Goal: Use online tool/utility: Utilize a website feature to perform a specific function

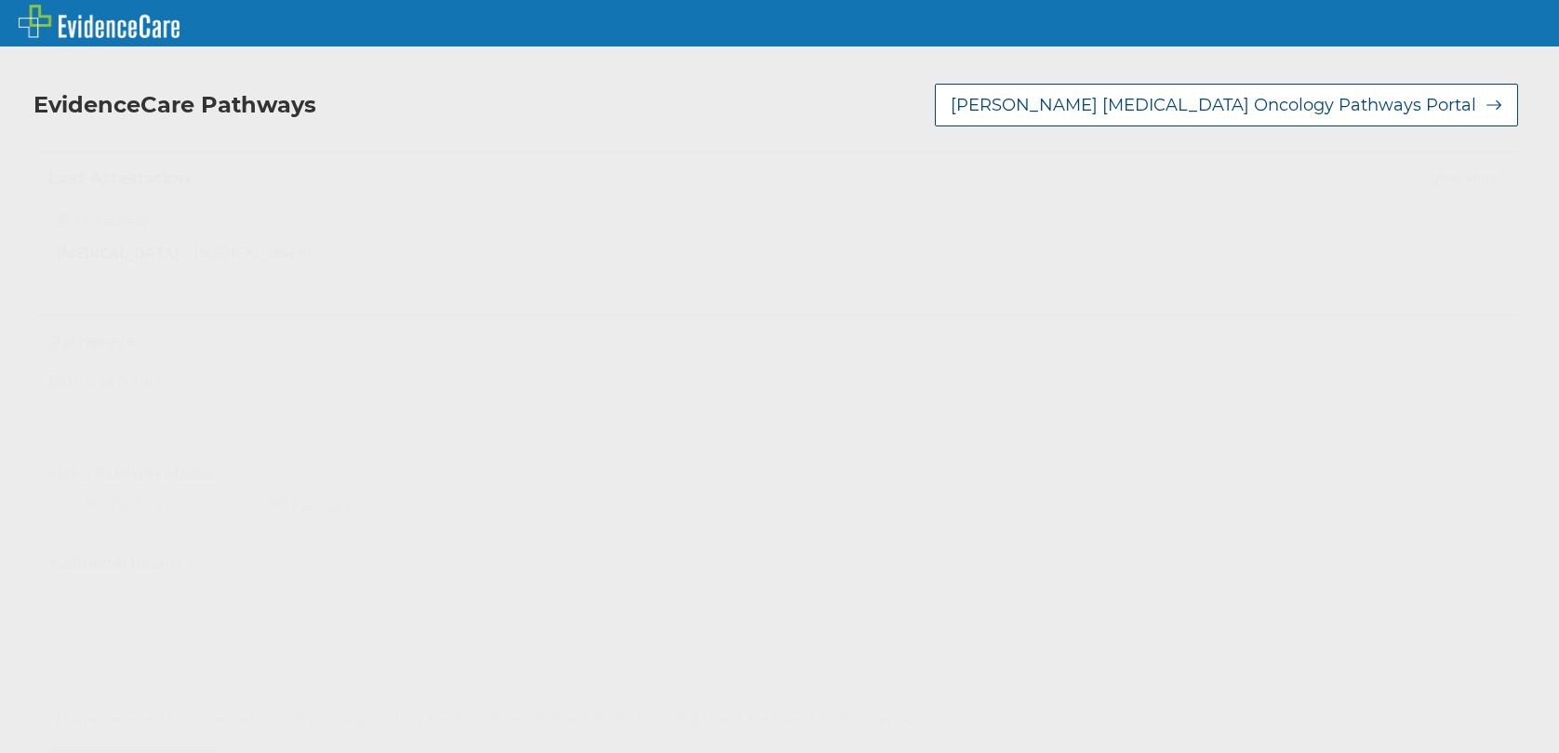
click at [1476, 414] on icon at bounding box center [1485, 414] width 19 height 19
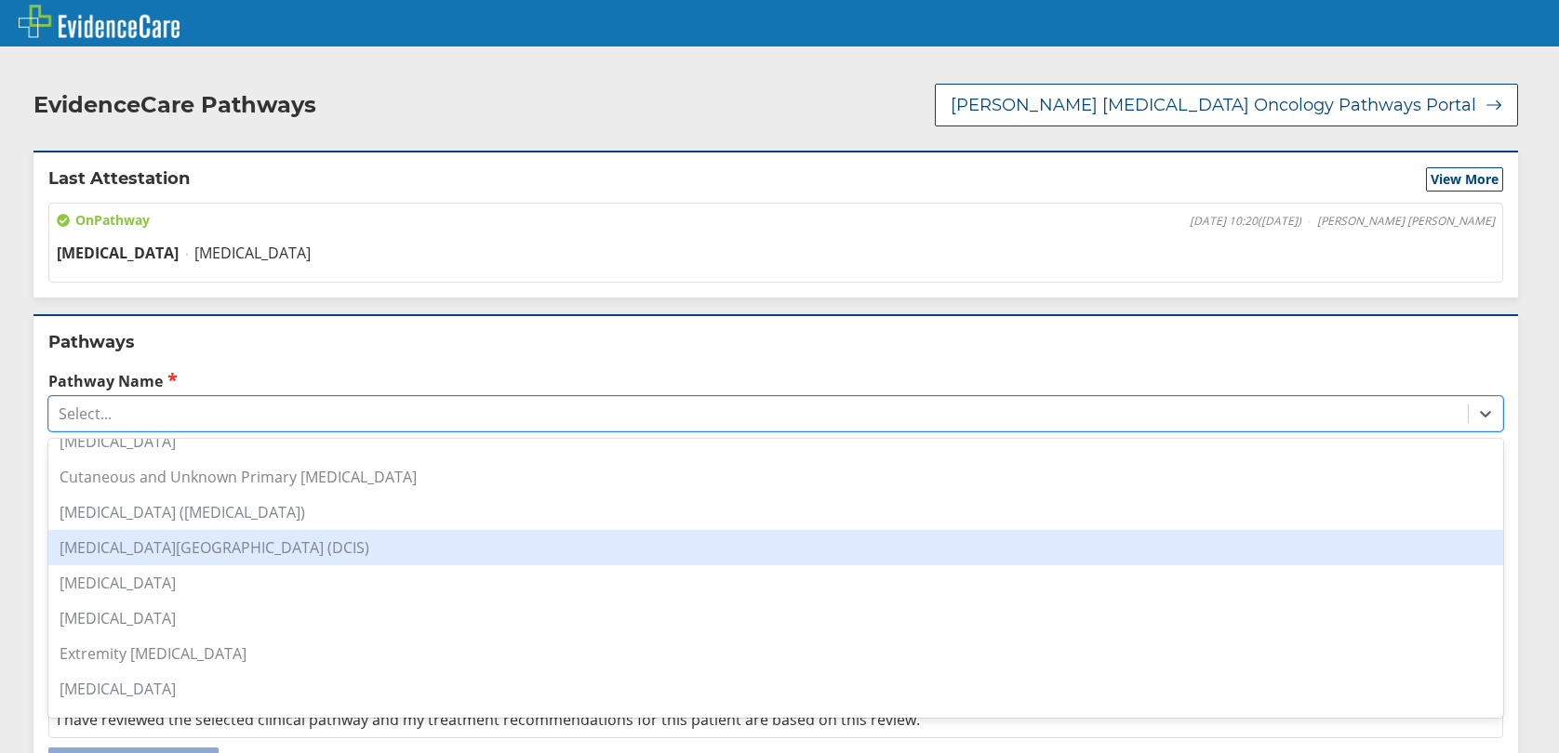
scroll to position [186, 0]
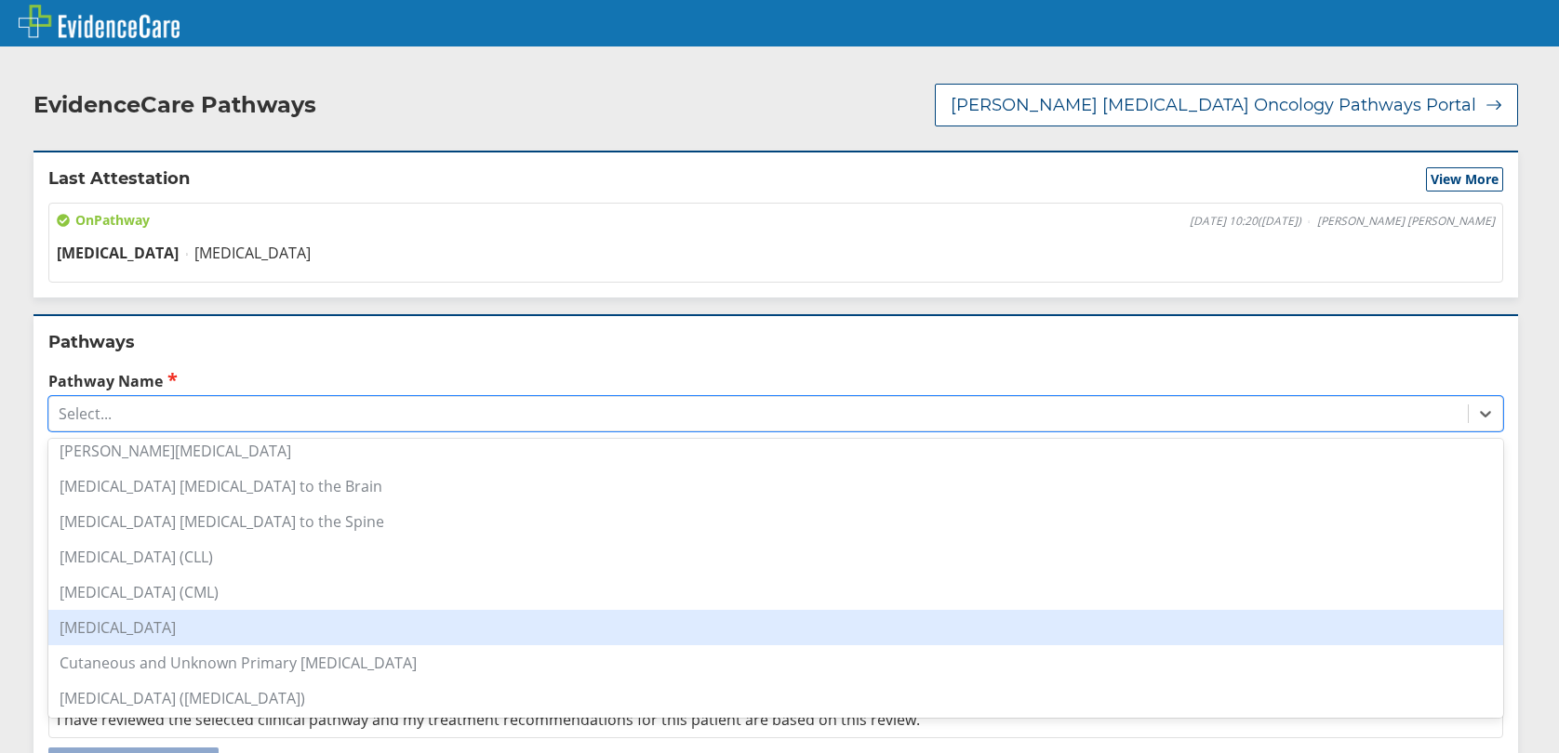
click at [116, 627] on div "[MEDICAL_DATA]" at bounding box center [775, 627] width 1455 height 35
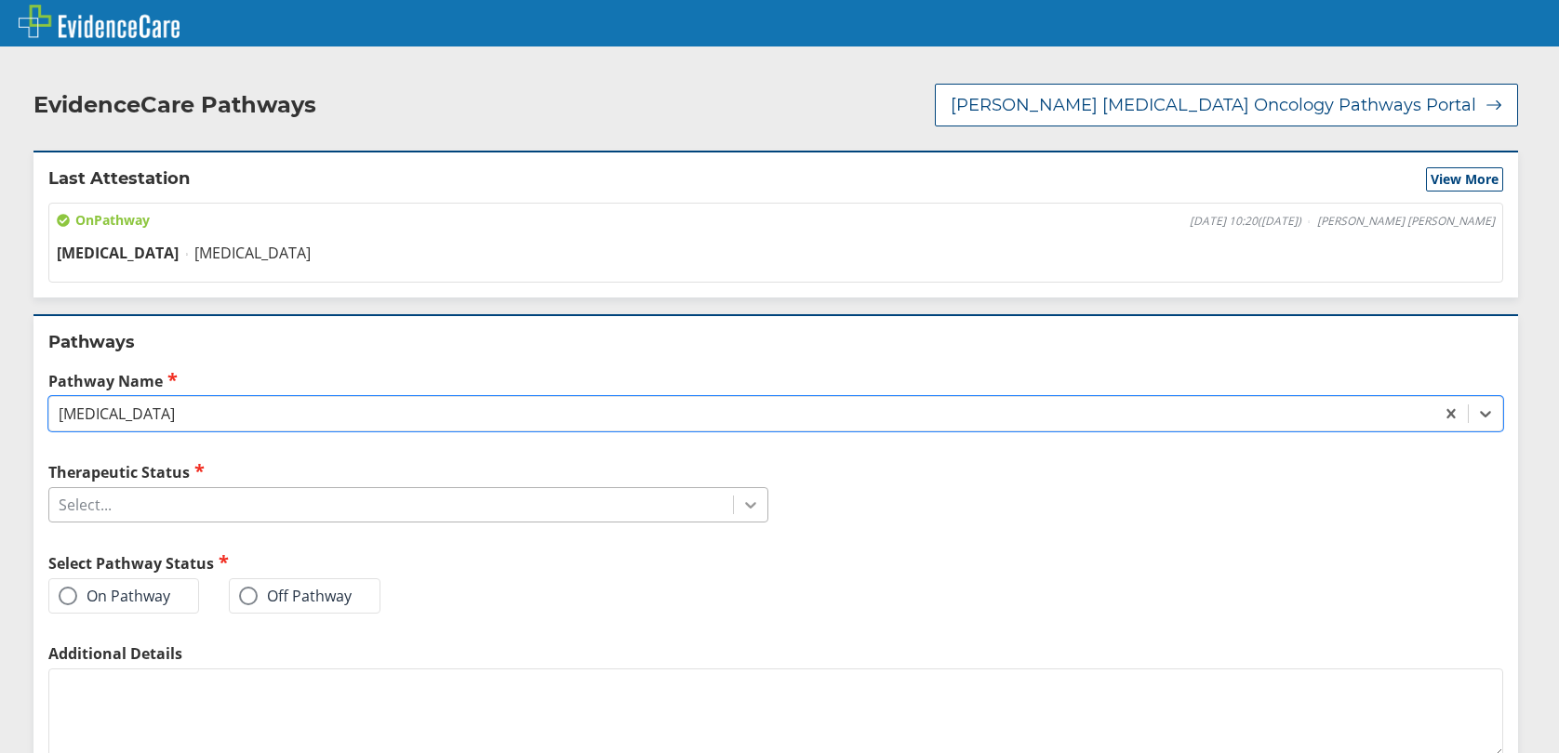
drag, startPoint x: 737, startPoint y: 500, endPoint x: 732, endPoint y: 511, distance: 11.2
click at [741, 500] on icon at bounding box center [750, 505] width 19 height 19
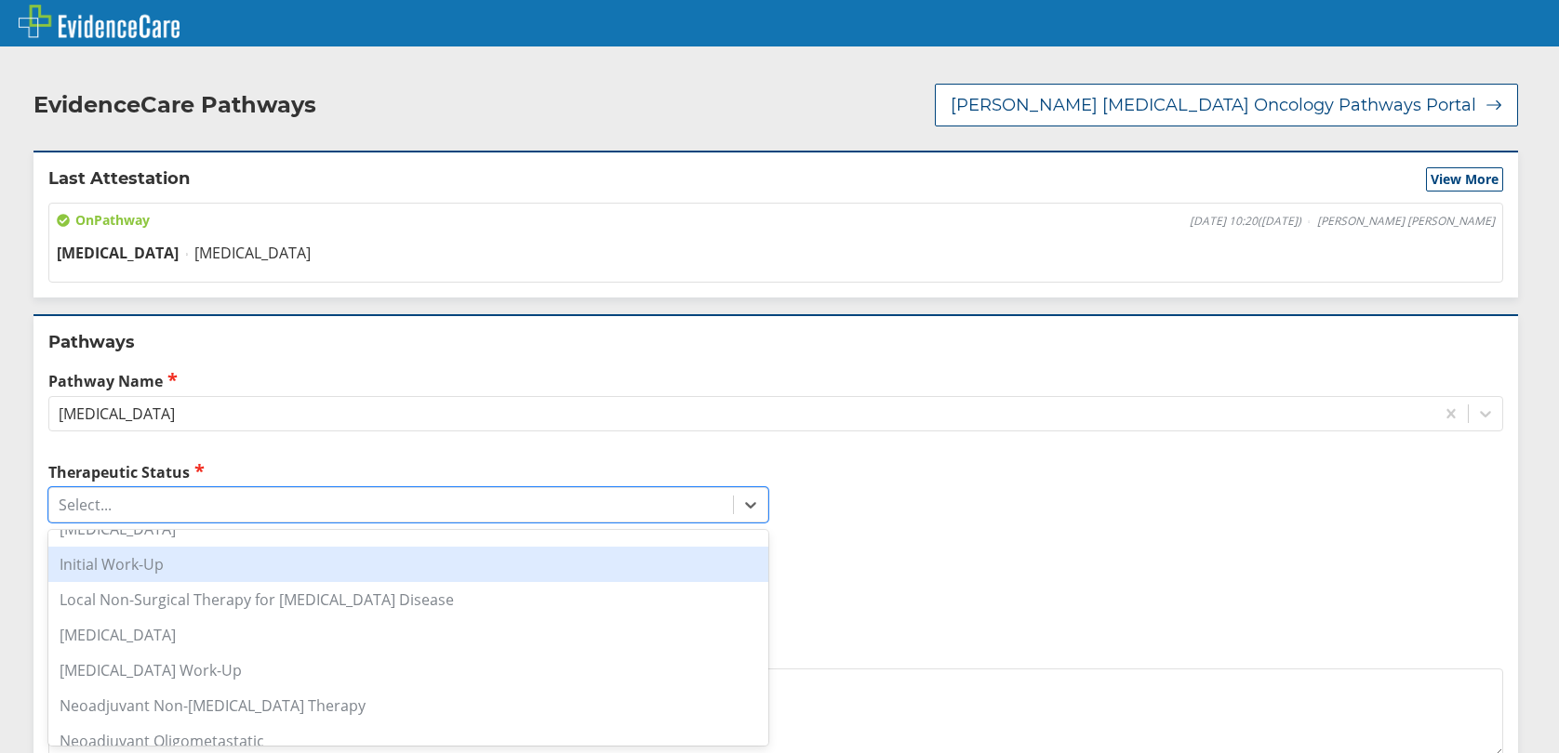
scroll to position [0, 0]
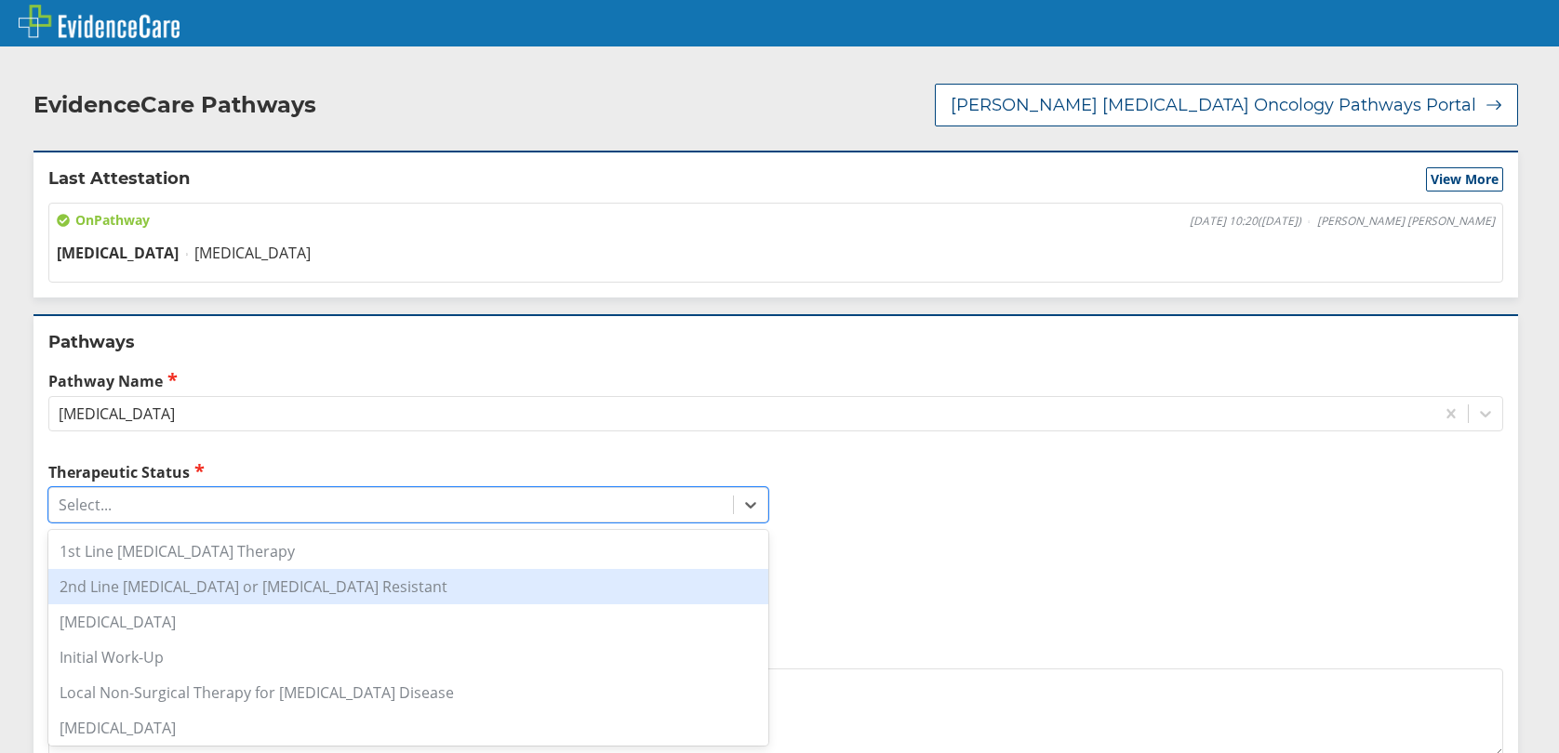
click at [252, 587] on div "2nd Line [MEDICAL_DATA] or [MEDICAL_DATA] Resistant" at bounding box center [408, 586] width 720 height 35
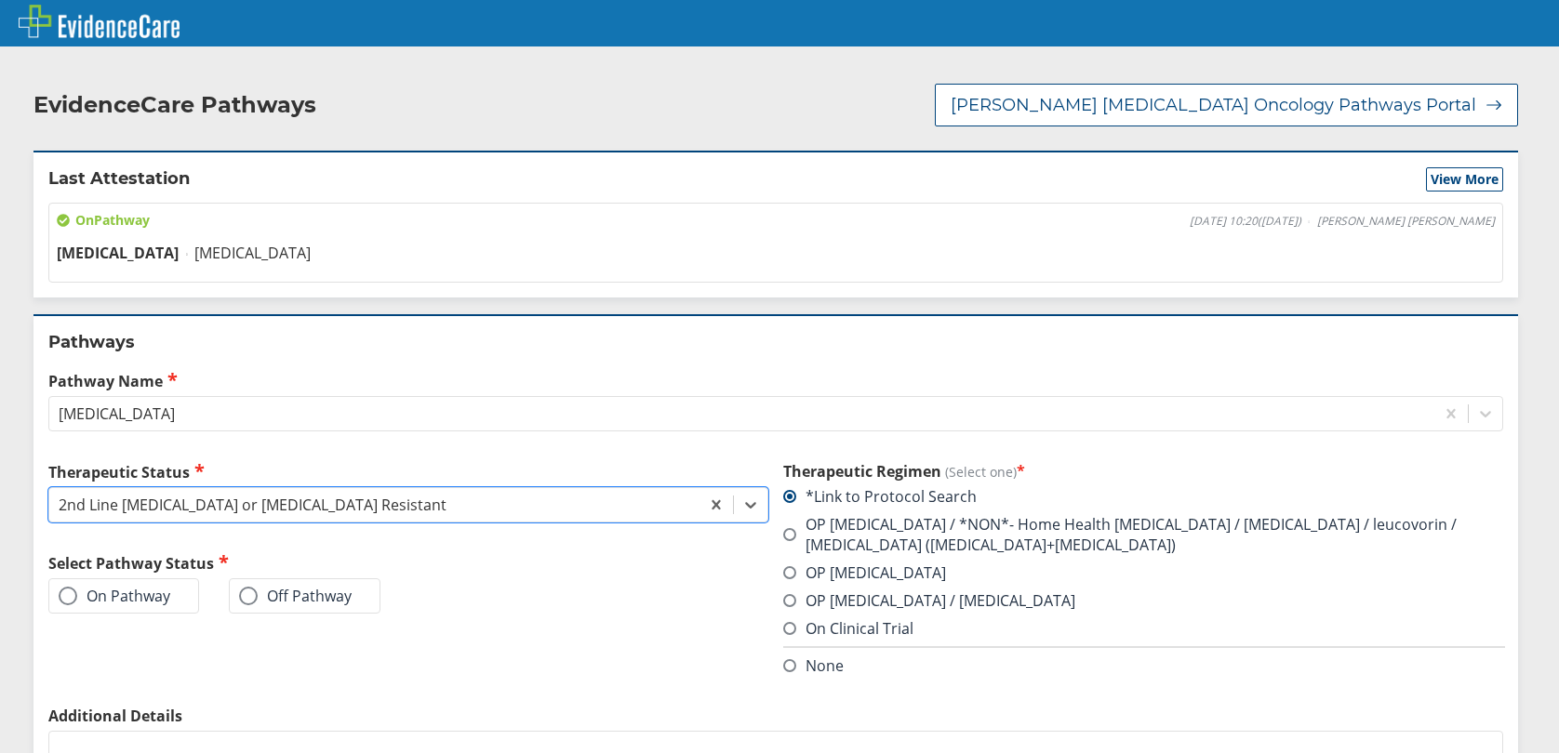
drag, startPoint x: 69, startPoint y: 593, endPoint x: 90, endPoint y: 599, distance: 22.1
click at [71, 595] on span at bounding box center [68, 596] width 19 height 19
click at [0, 0] on input "On Pathway" at bounding box center [0, 0] width 0 height 0
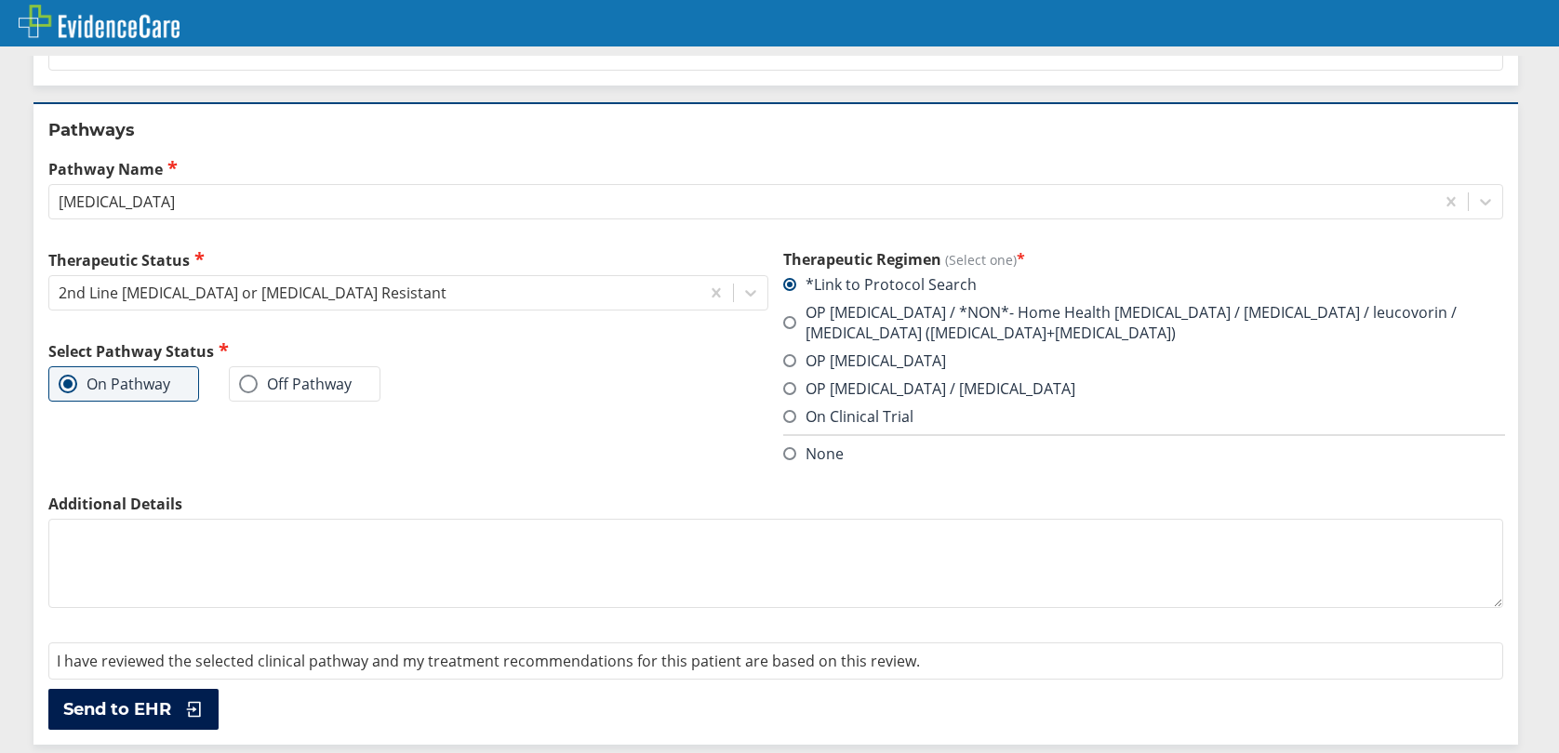
click at [131, 704] on span "Send to EHR" at bounding box center [117, 710] width 108 height 22
